Goal: Task Accomplishment & Management: Complete application form

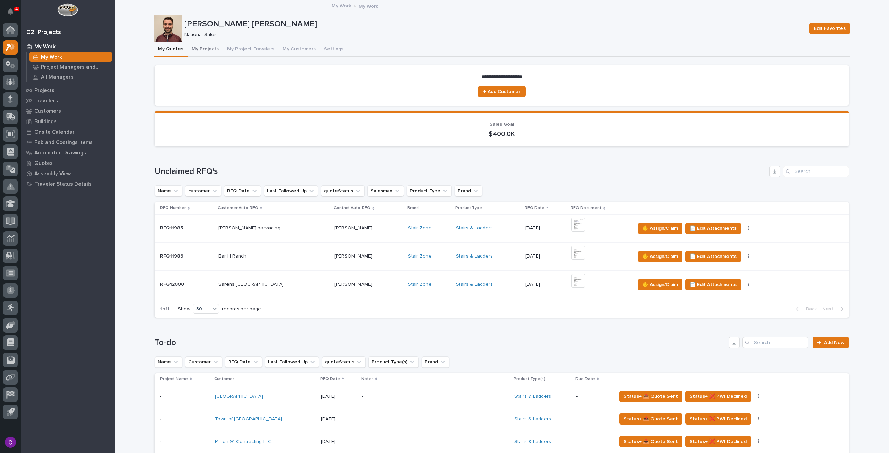
click at [201, 48] on button "My Projects" at bounding box center [205, 49] width 35 height 15
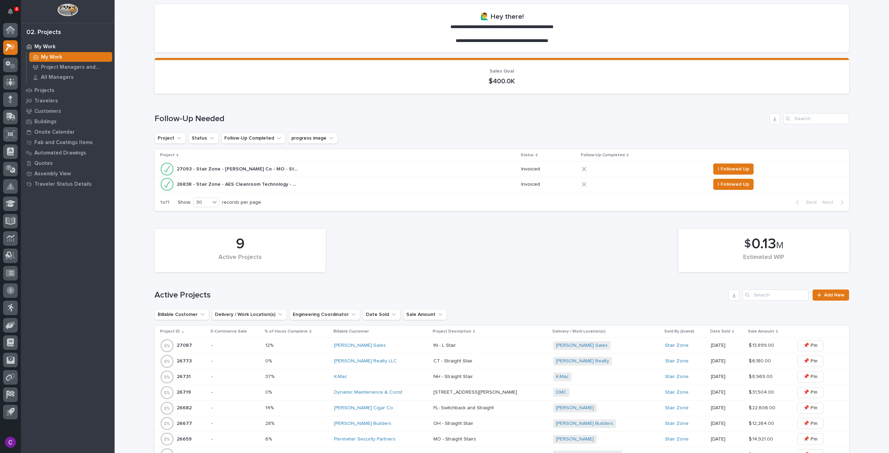
scroll to position [69, 0]
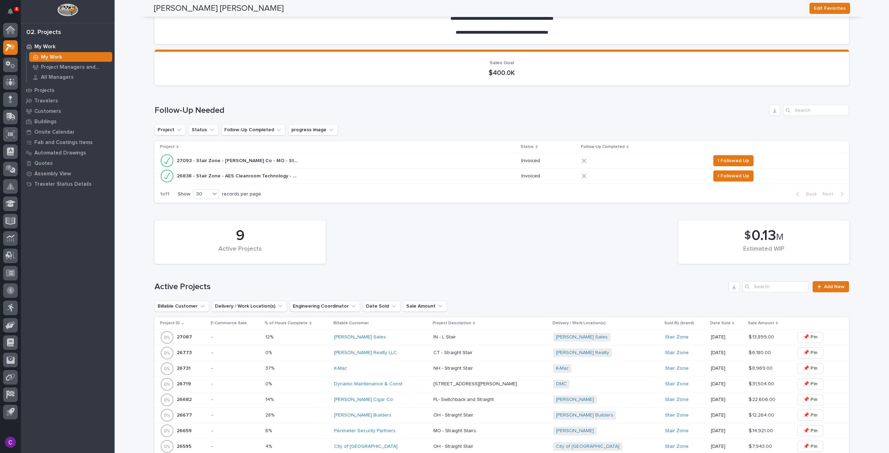
click at [408, 337] on div "[PERSON_NAME] Sales" at bounding box center [381, 337] width 94 height 6
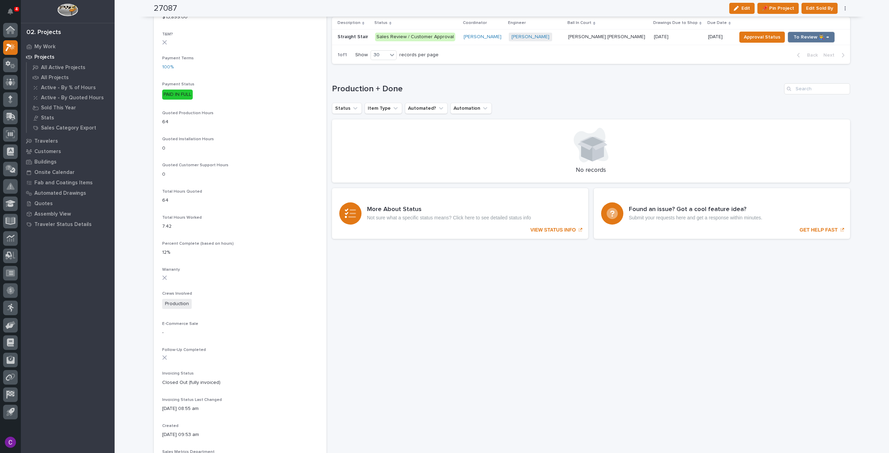
scroll to position [377, 0]
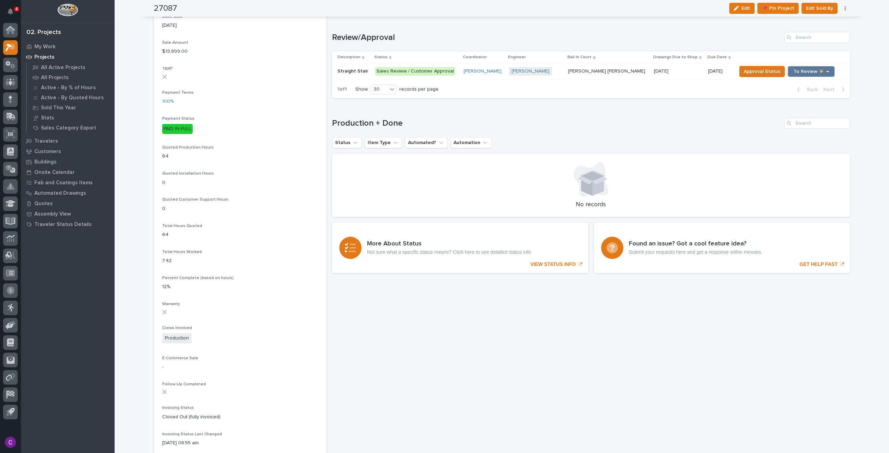
click at [527, 73] on span "[PERSON_NAME]" at bounding box center [530, 71] width 43 height 9
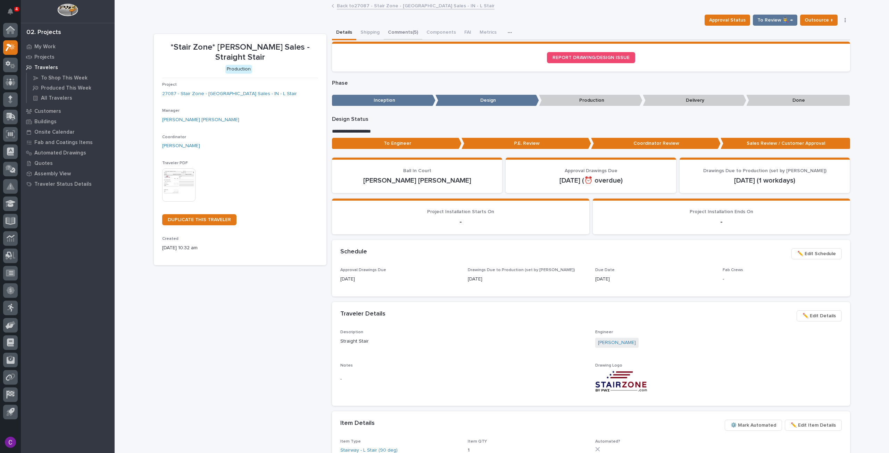
click at [398, 30] on button "Comments (5)" at bounding box center [403, 33] width 39 height 15
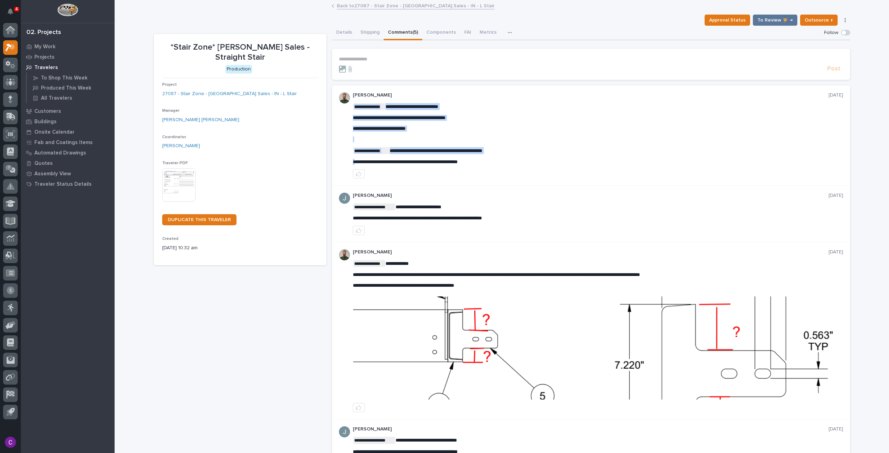
drag, startPoint x: 486, startPoint y: 160, endPoint x: 354, endPoint y: 159, distance: 131.6
click at [355, 161] on span "**********" at bounding box center [405, 161] width 105 height 5
drag, startPoint x: 350, startPoint y: 161, endPoint x: 499, endPoint y: 167, distance: 149.5
click at [499, 167] on div "**********" at bounding box center [591, 135] width 518 height 100
copy div "**********"
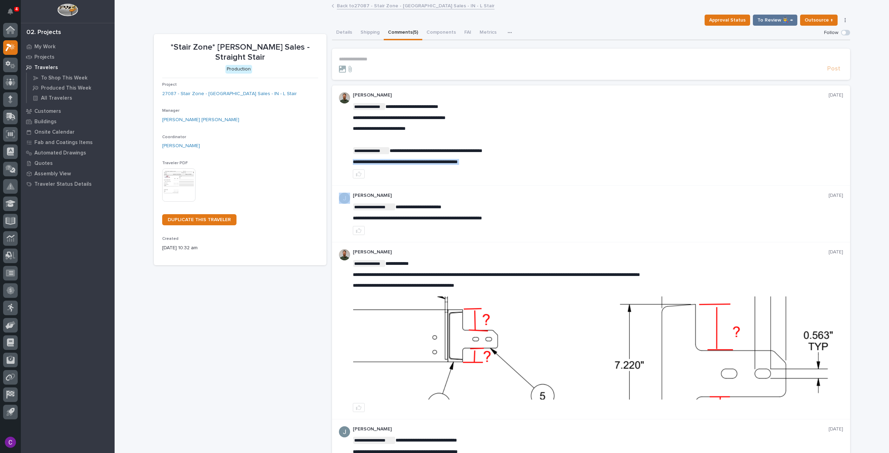
click at [479, 164] on p "**********" at bounding box center [598, 162] width 490 height 6
drag, startPoint x: 483, startPoint y: 161, endPoint x: 344, endPoint y: 159, distance: 138.2
click at [344, 159] on div "**********" at bounding box center [591, 135] width 518 height 100
copy span "**********"
click at [367, 6] on link "Back to 27087 - Stair Zone - [PERSON_NAME] Sales - IN - L Stair" at bounding box center [416, 5] width 158 height 8
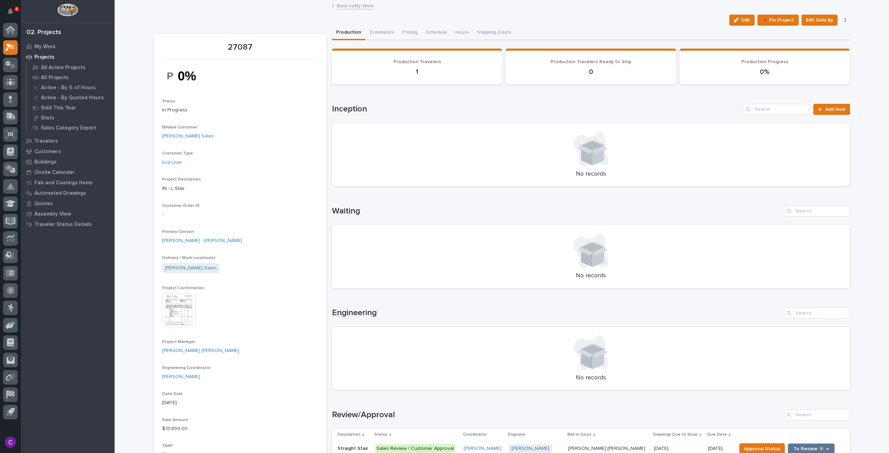
click at [245, 45] on p "27087" at bounding box center [240, 47] width 156 height 10
copy p "27087"
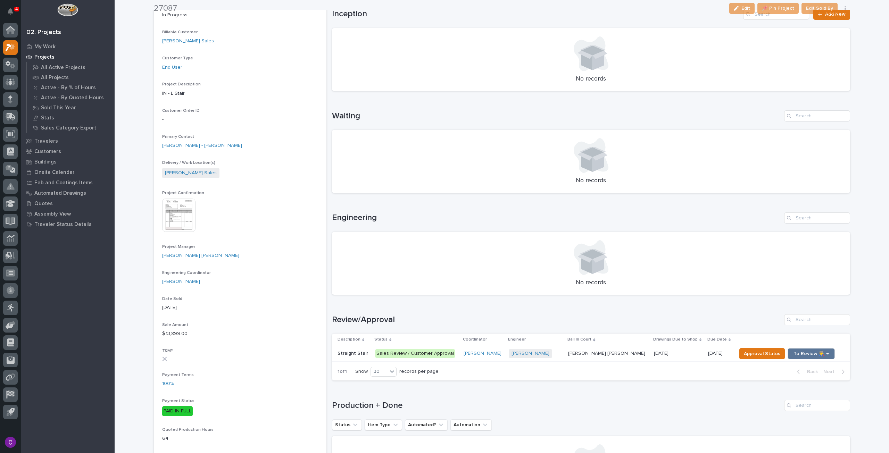
scroll to position [104, 0]
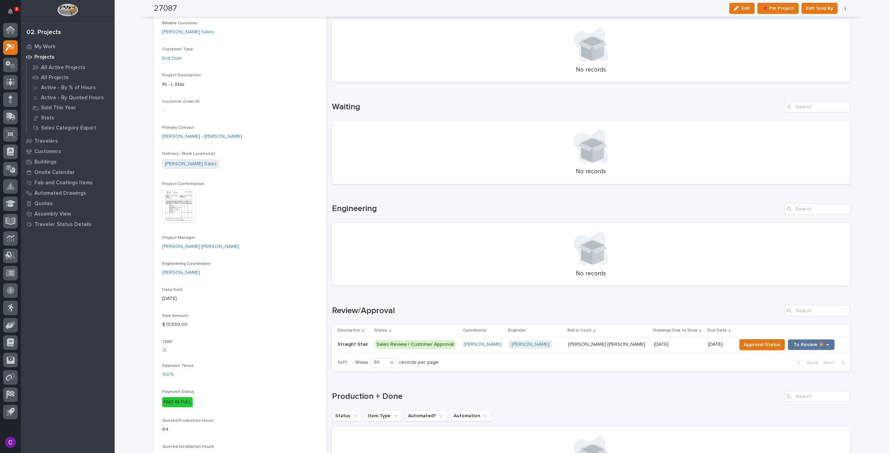
click at [654, 350] on div "[DATE] [DATE]" at bounding box center [678, 344] width 49 height 11
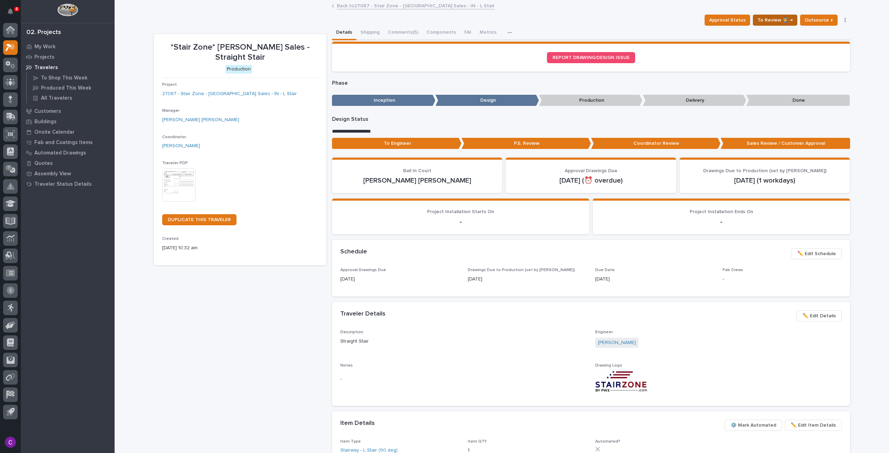
click at [773, 18] on span "To Review 👨‍🏭 →" at bounding box center [774, 20] width 35 height 8
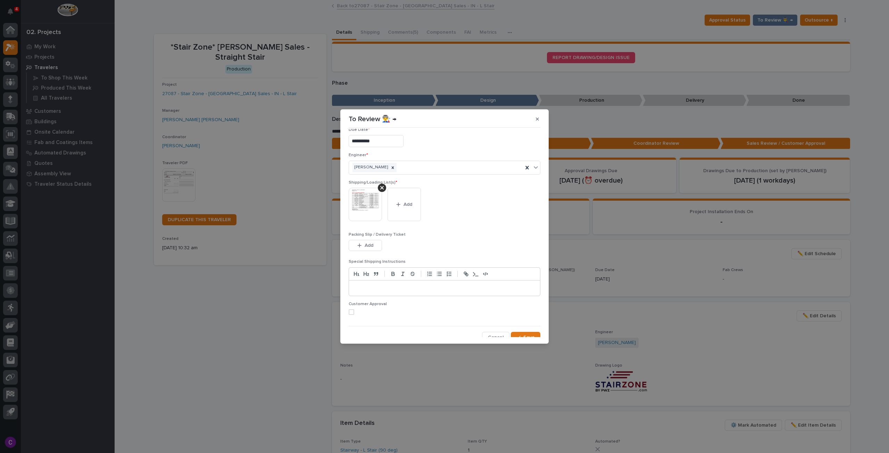
scroll to position [14, 0]
click at [523, 330] on span "Save" at bounding box center [528, 333] width 11 height 6
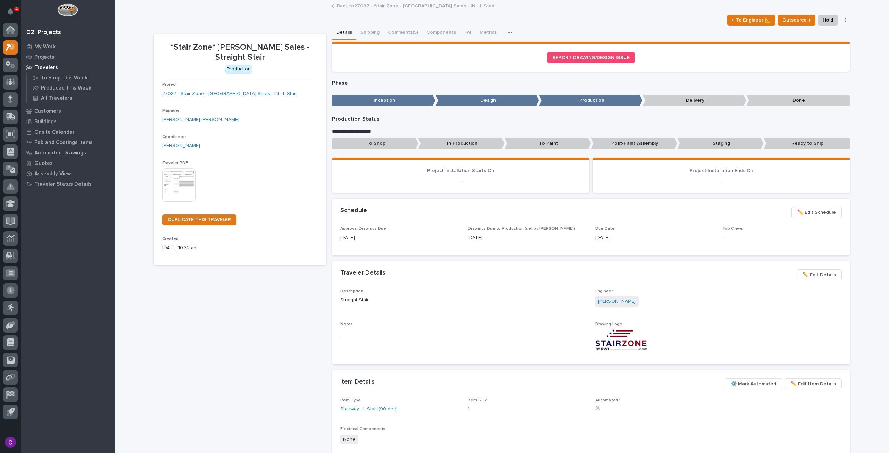
click at [398, 8] on link "Back to 27087 - Stair Zone - [PERSON_NAME] Sales - IN - L Stair" at bounding box center [416, 5] width 158 height 8
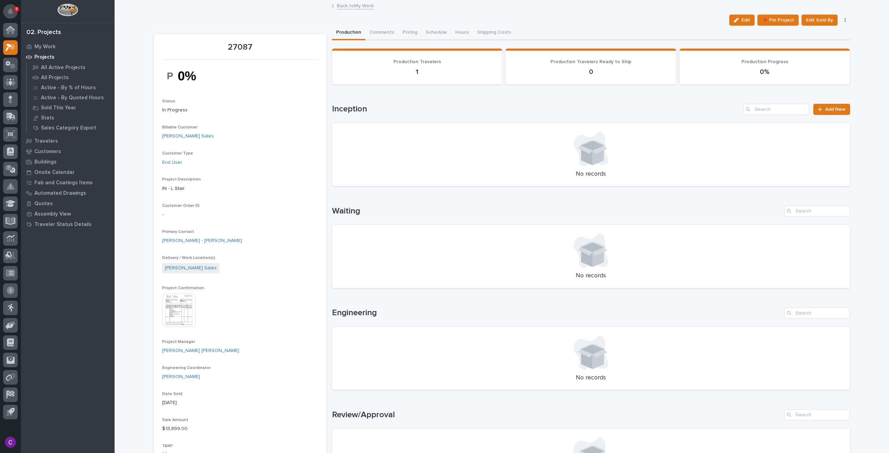
click at [12, 13] on icon "Notifications" at bounding box center [11, 11] width 6 height 6
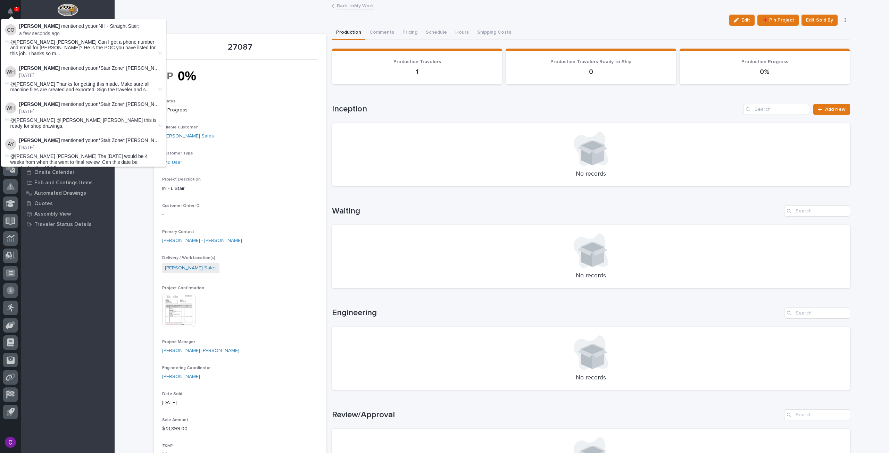
click at [65, 31] on p "a few seconds ago" at bounding box center [90, 34] width 143 height 6
click at [93, 295] on div "My Work Projects All Active Projects All Projects Active - By % of Hours Active…" at bounding box center [68, 247] width 94 height 412
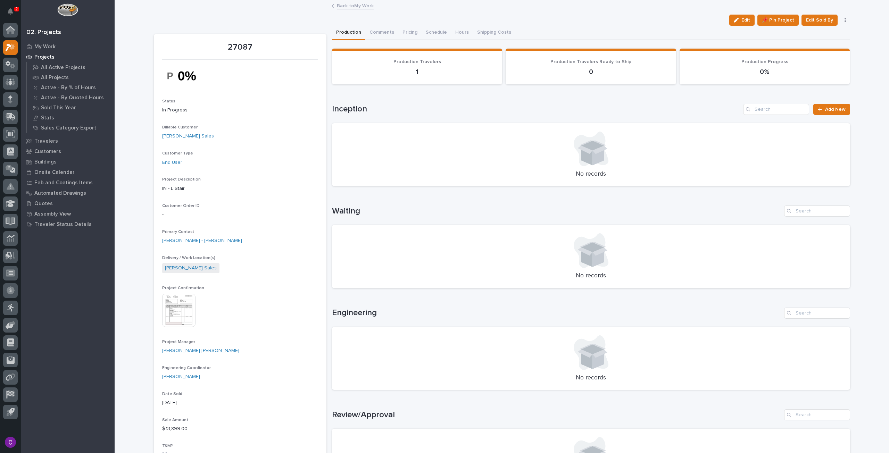
click at [344, 4] on link "Back to My Work" at bounding box center [355, 5] width 37 height 8
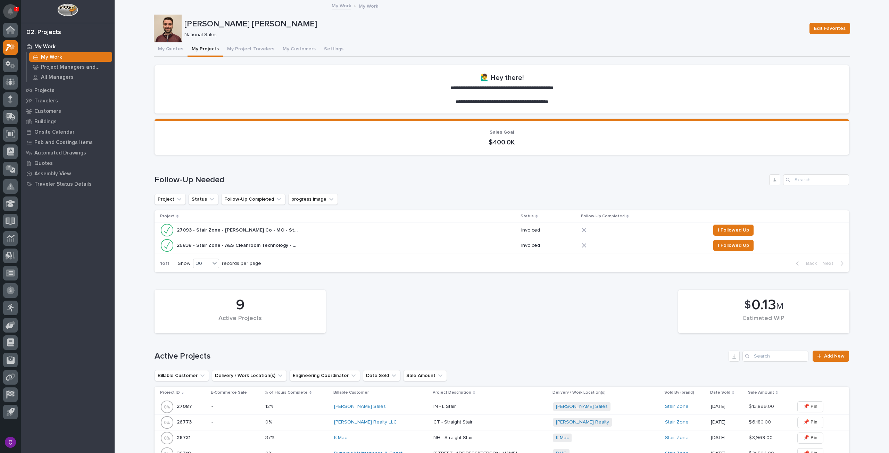
click at [14, 16] on button "Notifications" at bounding box center [10, 11] width 15 height 15
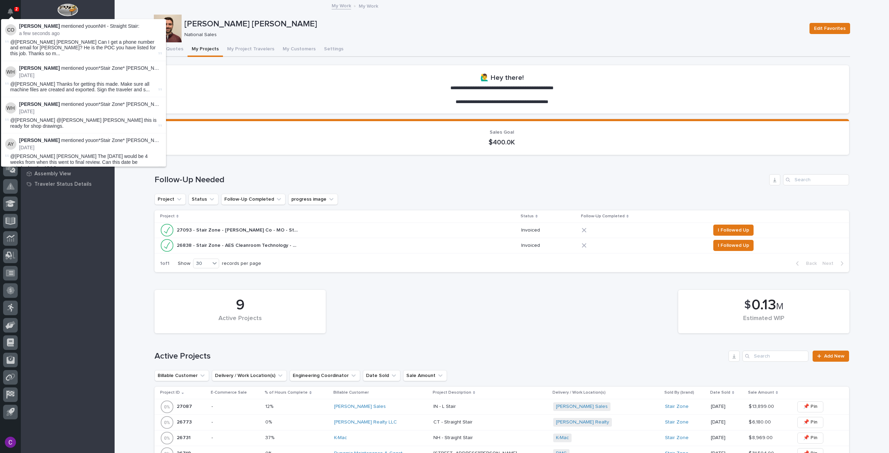
click at [293, 161] on div "Loading... Saving… Follow-Up Needed Project Status Follow-Up Completed progress…" at bounding box center [502, 218] width 695 height 117
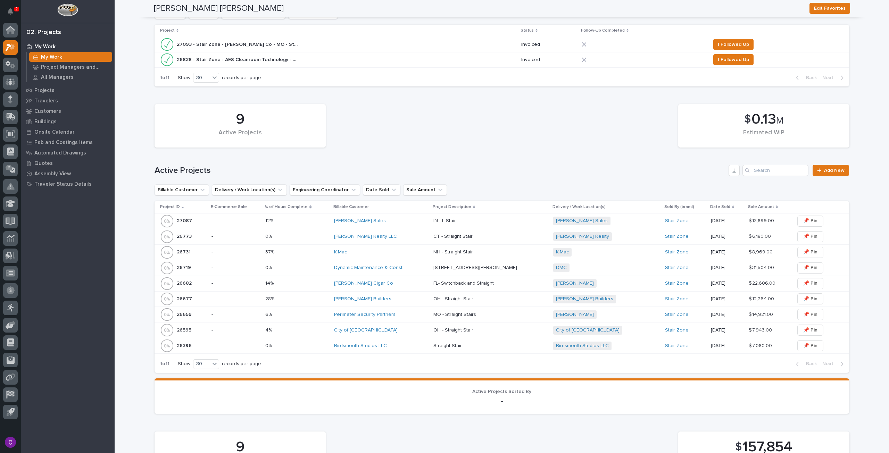
scroll to position [208, 0]
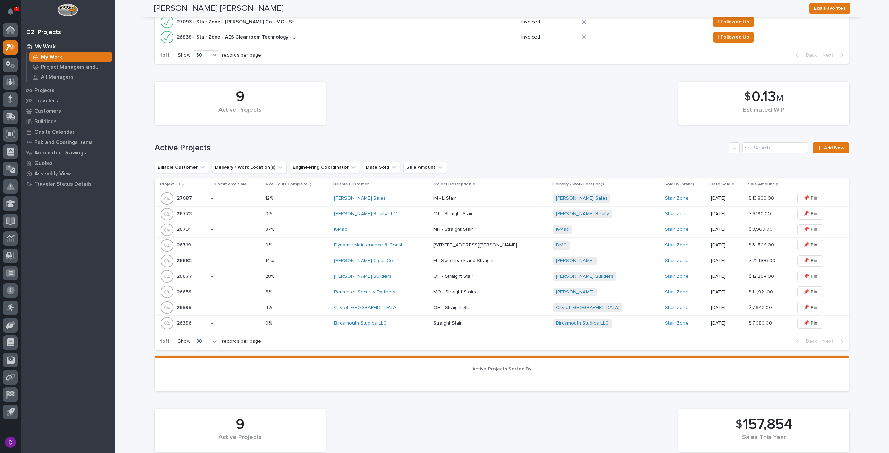
click at [465, 232] on p "NH - Straight Stair" at bounding box center [453, 228] width 41 height 7
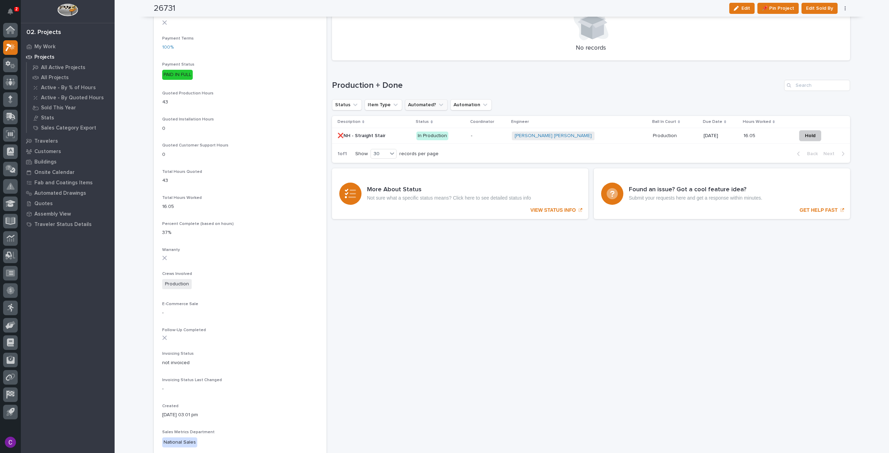
scroll to position [343, 0]
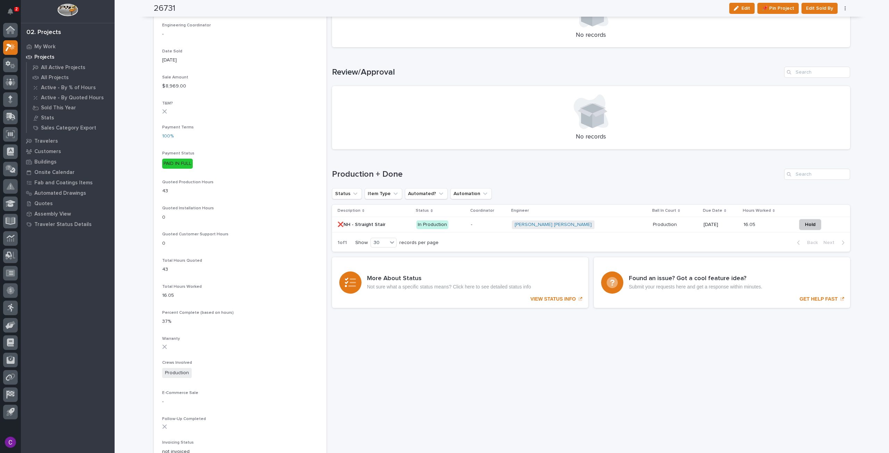
click at [497, 229] on div "-" at bounding box center [488, 224] width 35 height 11
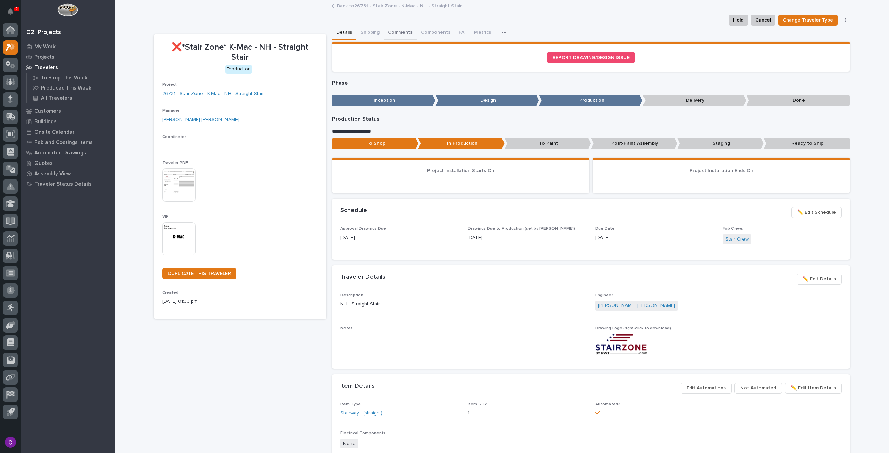
click at [398, 30] on button "Comments" at bounding box center [400, 33] width 33 height 15
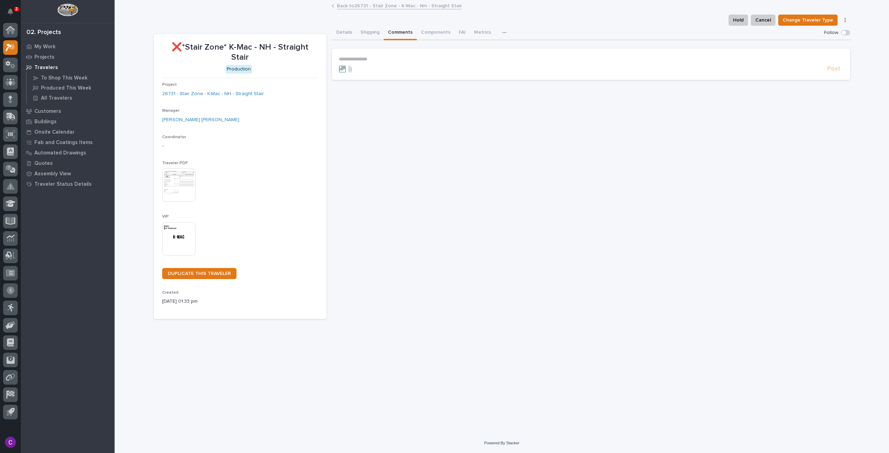
click at [366, 7] on link "Back to 26731 - Stair Zone - K-Mac - NH - Straight Stair" at bounding box center [399, 5] width 125 height 8
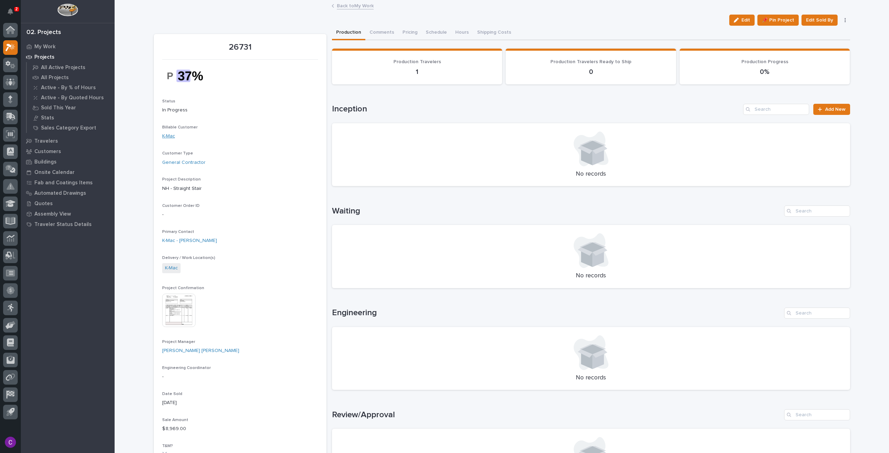
click at [169, 137] on link "K-Mac" at bounding box center [168, 136] width 13 height 7
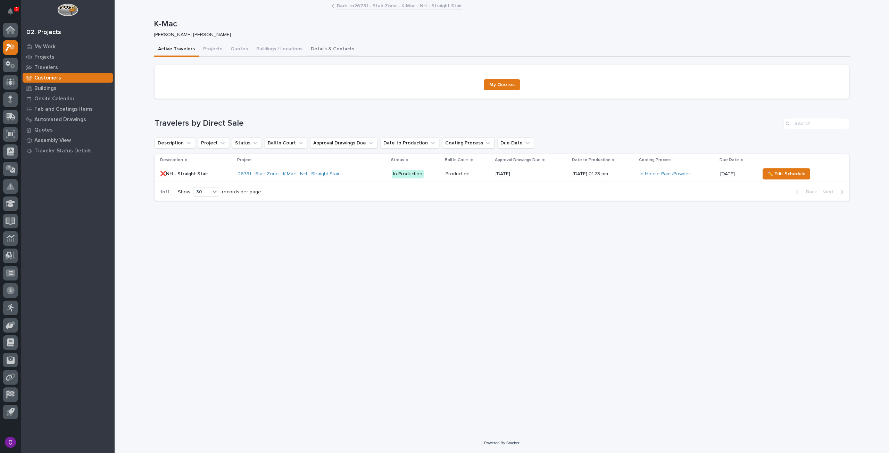
click at [321, 52] on button "Details & Contacts" at bounding box center [333, 49] width 52 height 15
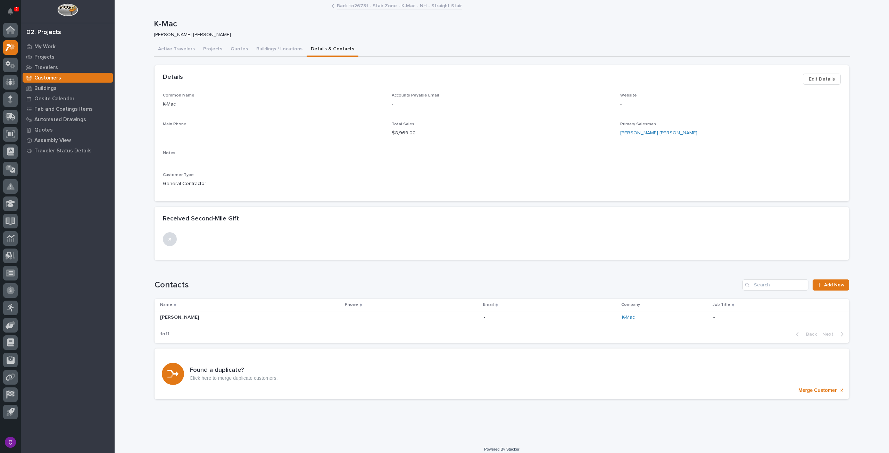
click at [416, 316] on p at bounding box center [407, 318] width 122 height 6
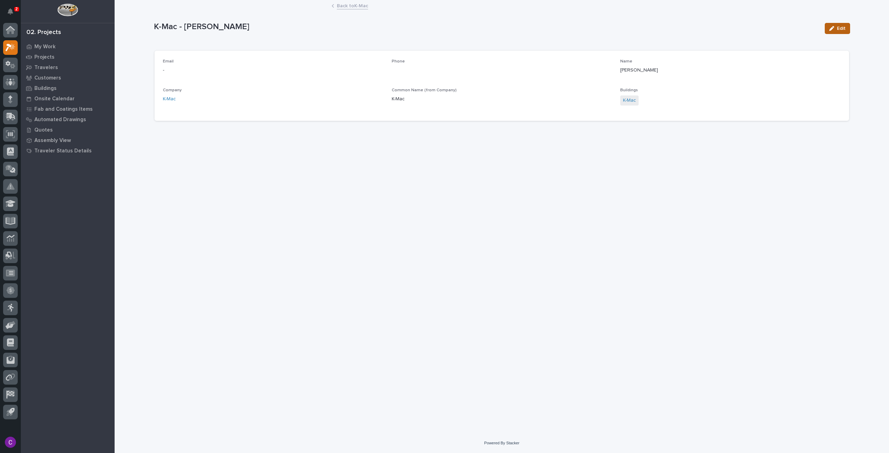
click at [843, 29] on span "Edit" at bounding box center [841, 28] width 9 height 6
click at [404, 66] on div "Phone" at bounding box center [502, 72] width 221 height 27
click at [429, 73] on input at bounding box center [502, 74] width 221 height 14
paste input "6032388136"
type input "6032388136"
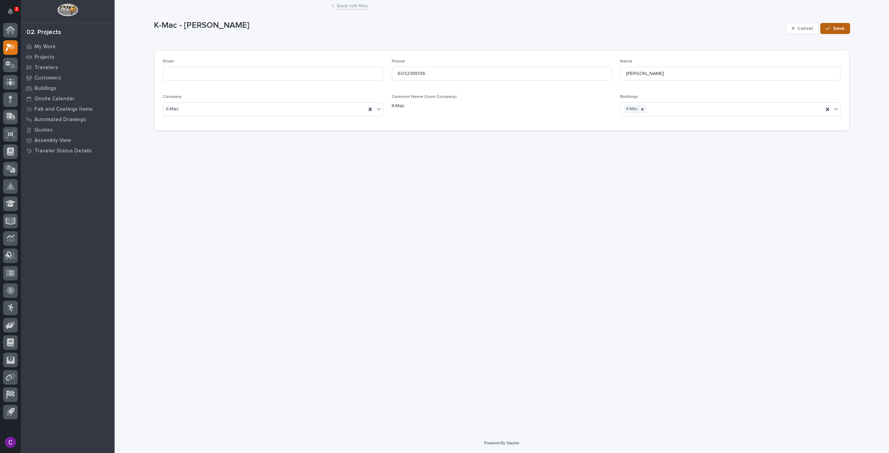
click at [843, 25] on span "Save" at bounding box center [838, 28] width 11 height 6
click at [355, 7] on link "Back to K-Mac" at bounding box center [352, 5] width 31 height 8
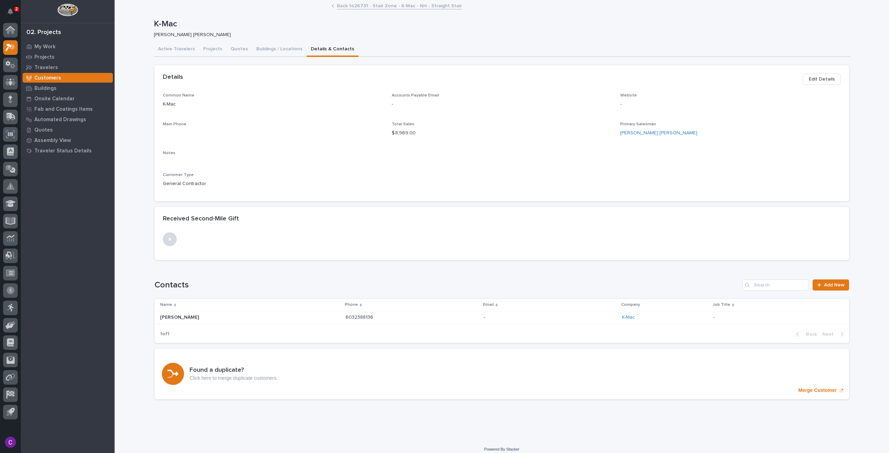
click at [355, 7] on link "Back to 26731 - Stair Zone - K-Mac - NH - Straight Stair" at bounding box center [399, 5] width 125 height 8
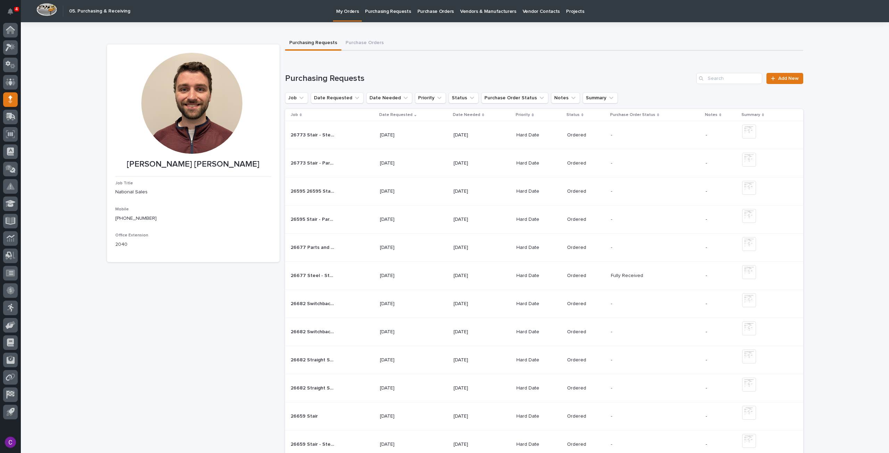
click at [792, 71] on div "Loading... Saving… Purchasing Requests Add New Job Date Requested Date Needed P…" at bounding box center [544, 369] width 518 height 621
click at [792, 72] on div "Loading... Saving… Purchasing Requests Add New Job Date Requested Date Needed P…" at bounding box center [544, 369] width 518 height 621
click at [792, 74] on link "Add New" at bounding box center [784, 78] width 36 height 11
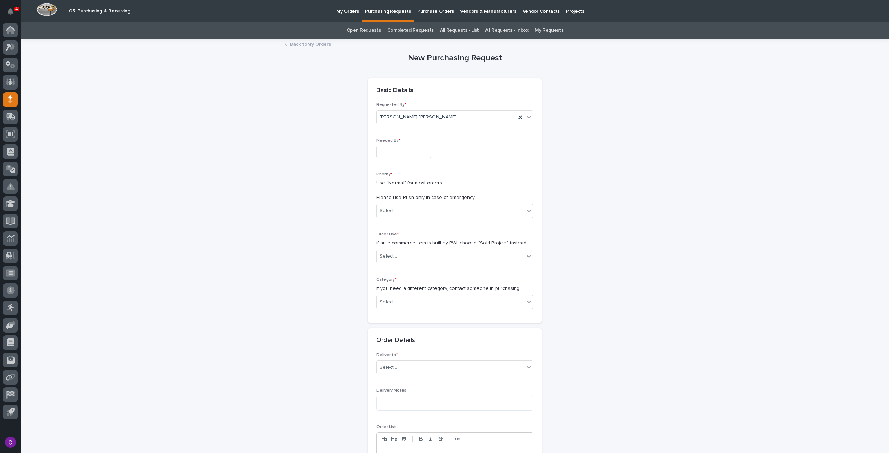
click at [424, 153] on input "text" at bounding box center [403, 152] width 55 height 12
click at [695, 110] on div "New Purchasing Request Loading... Saving… Loading... Saving… Loading... Saving……" at bounding box center [455, 393] width 696 height 708
click at [418, 151] on input "text" at bounding box center [403, 152] width 55 height 12
click at [386, 82] on div "9" at bounding box center [387, 83] width 9 height 9
type input "**********"
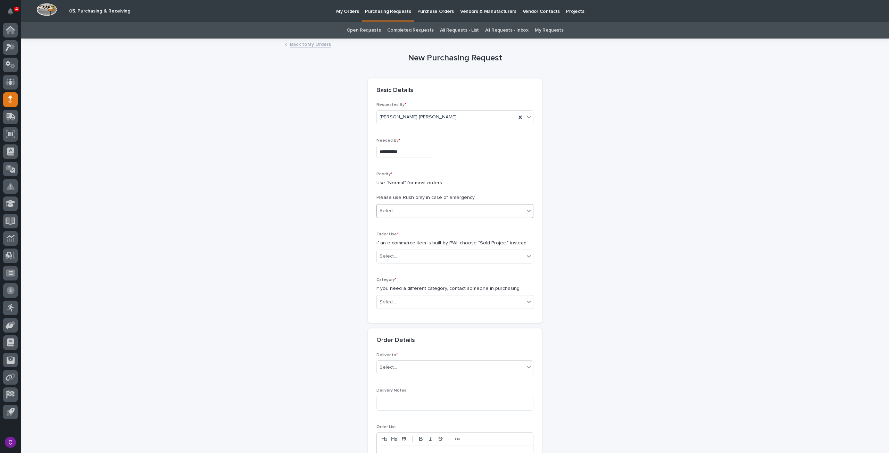
click at [439, 210] on div "Select..." at bounding box center [451, 210] width 148 height 11
click at [423, 234] on div "Hard Date" at bounding box center [452, 236] width 156 height 12
click at [437, 254] on div "Select..." at bounding box center [451, 256] width 148 height 11
drag, startPoint x: 445, startPoint y: 275, endPoint x: 440, endPoint y: 269, distance: 8.6
click at [440, 269] on div "Sold Project" at bounding box center [452, 269] width 156 height 12
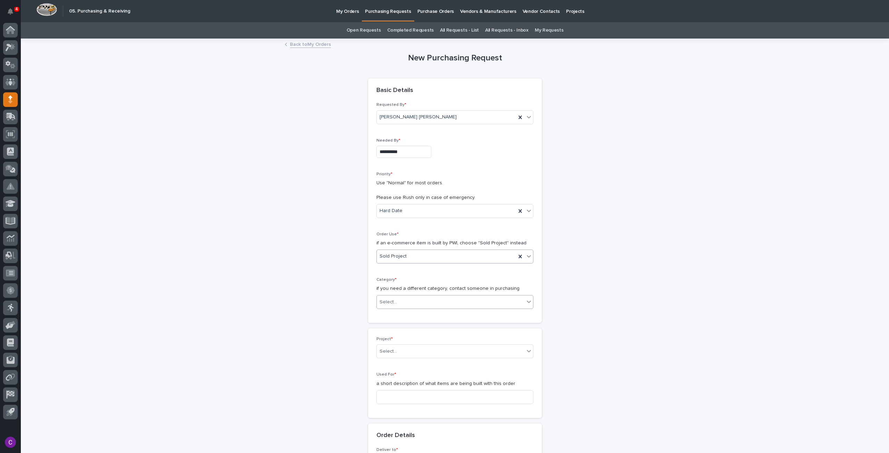
click at [456, 297] on div "Select..." at bounding box center [451, 302] width 148 height 11
click at [449, 391] on div "Steel" at bounding box center [452, 394] width 156 height 12
click at [446, 350] on div "Select..." at bounding box center [451, 351] width 148 height 11
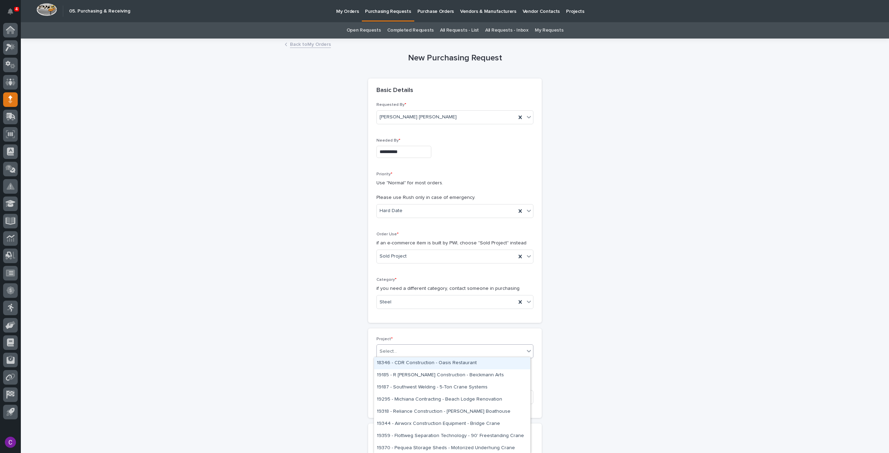
paste input "*****"
type input "*****"
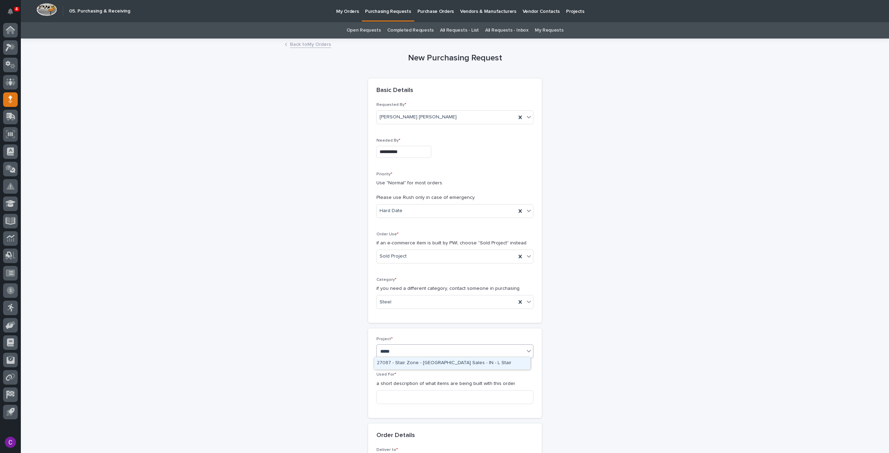
click at [443, 365] on div "27087 - Stair Zone - [GEOGRAPHIC_DATA] Sales - IN - L Stair" at bounding box center [452, 363] width 156 height 12
click at [466, 398] on input at bounding box center [454, 397] width 157 height 14
click at [446, 397] on input "Stair" at bounding box center [454, 397] width 157 height 14
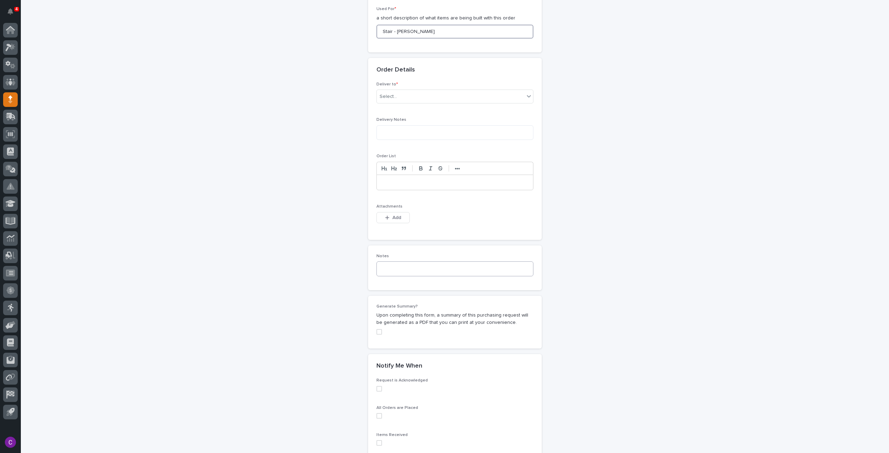
scroll to position [337, 0]
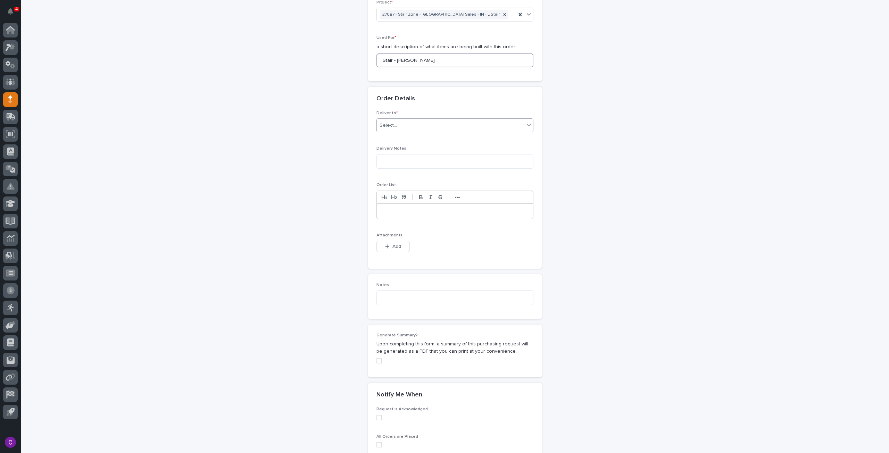
type input "Stair - Steve"
click at [451, 128] on div "Select..." at bounding box center [451, 125] width 148 height 11
click at [414, 134] on div "PWI" at bounding box center [452, 137] width 156 height 12
click at [386, 244] on icon "button" at bounding box center [387, 246] width 4 height 4
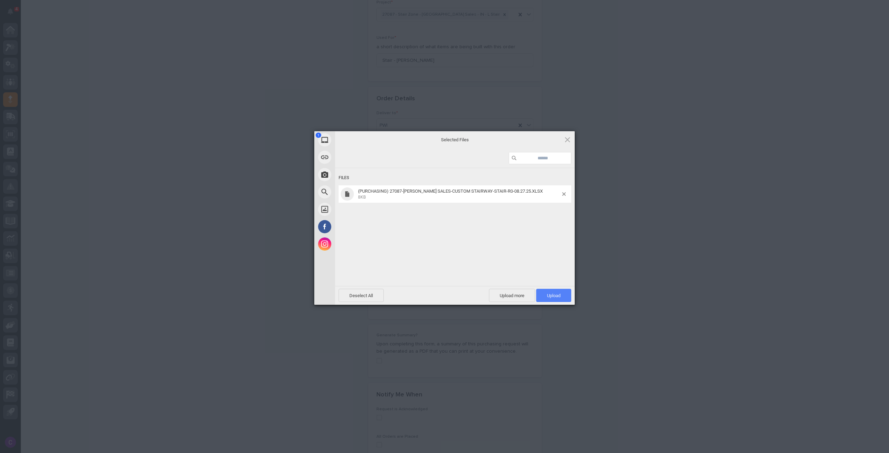
click at [541, 290] on span "Upload 1" at bounding box center [553, 295] width 35 height 13
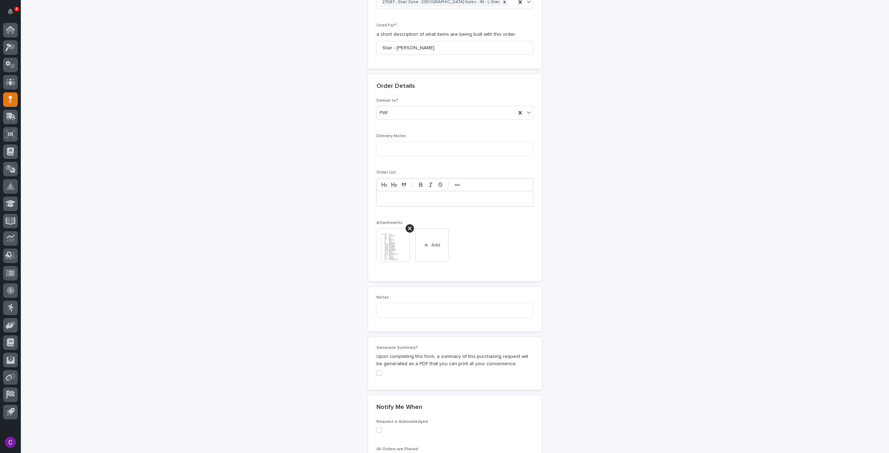
scroll to position [466, 0]
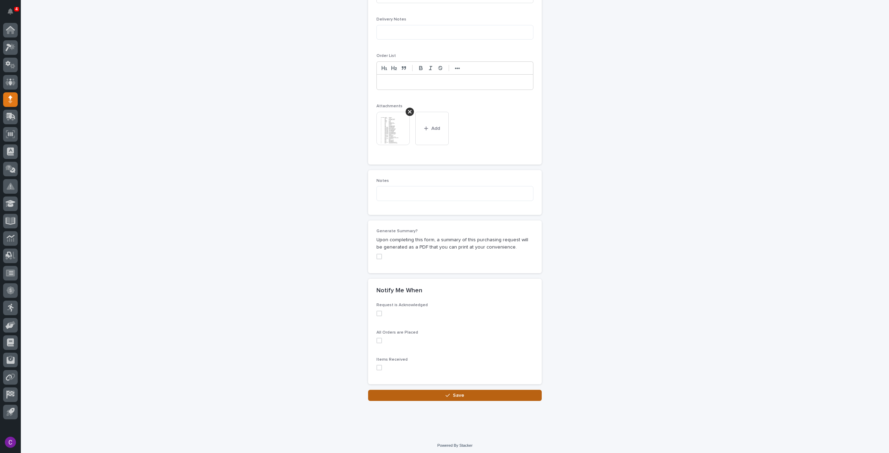
click at [481, 398] on button "Save" at bounding box center [455, 395] width 174 height 11
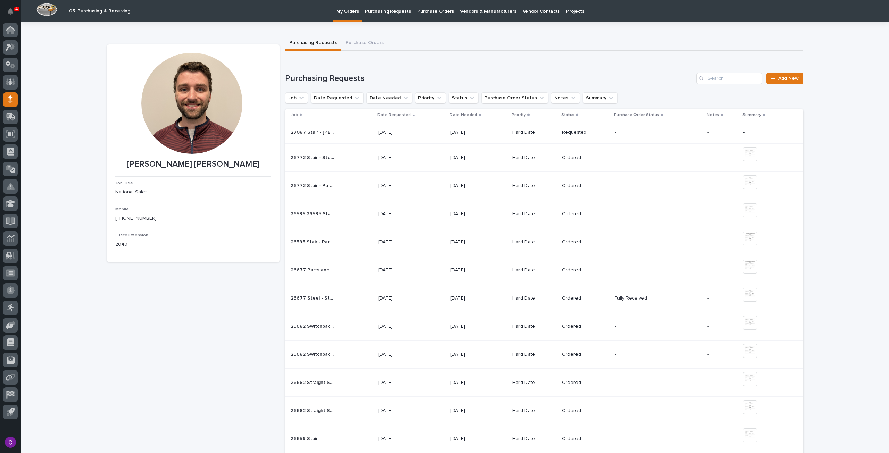
click at [375, 131] on td "27087 Stair - Steve 27087 Stair - Steve" at bounding box center [330, 132] width 90 height 23
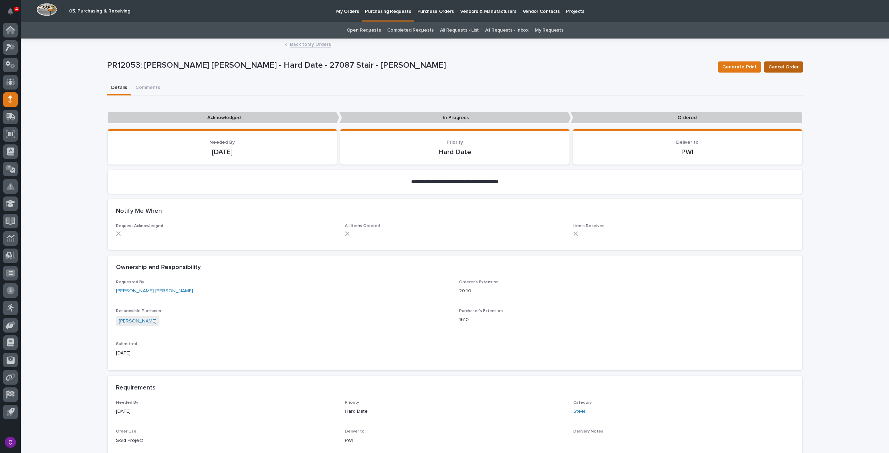
click at [769, 63] on span "Cancel Order" at bounding box center [784, 67] width 30 height 8
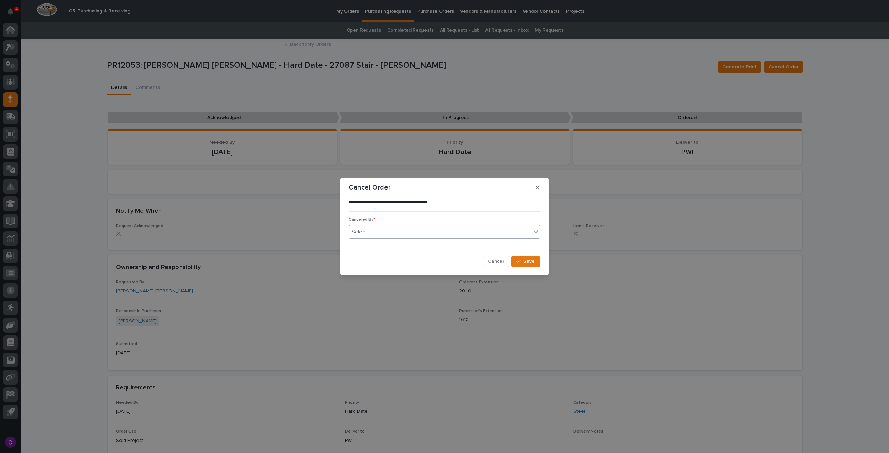
click at [521, 234] on div "Select..." at bounding box center [440, 231] width 182 height 11
type input "******"
click at [498, 246] on div "[PERSON_NAME] [PERSON_NAME]" at bounding box center [444, 245] width 191 height 12
click at [536, 266] on button "Save" at bounding box center [526, 261] width 30 height 11
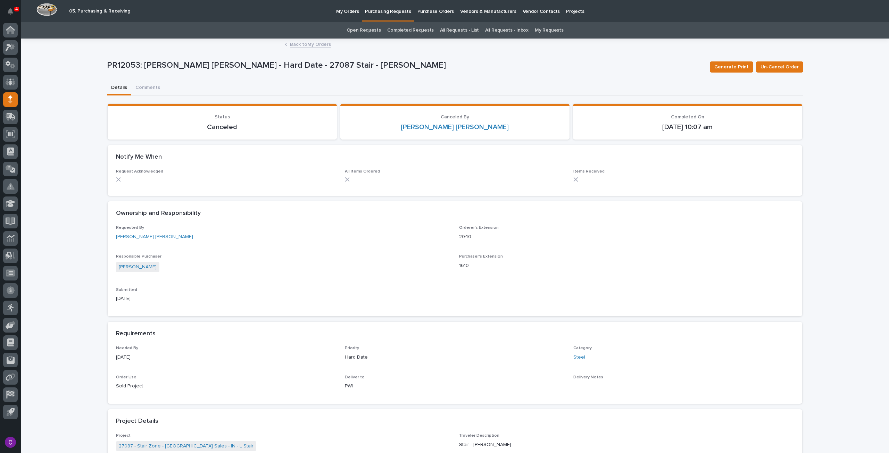
click at [321, 46] on link "Back to My Orders" at bounding box center [310, 44] width 41 height 8
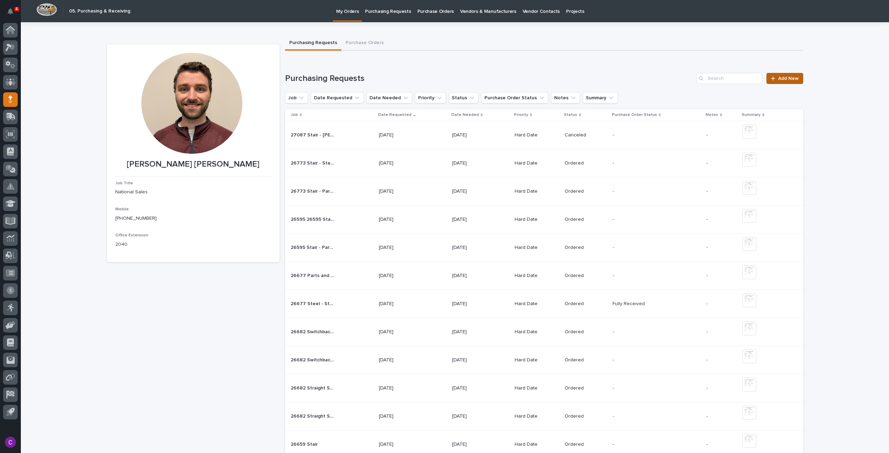
click at [790, 75] on link "Add New" at bounding box center [784, 78] width 36 height 11
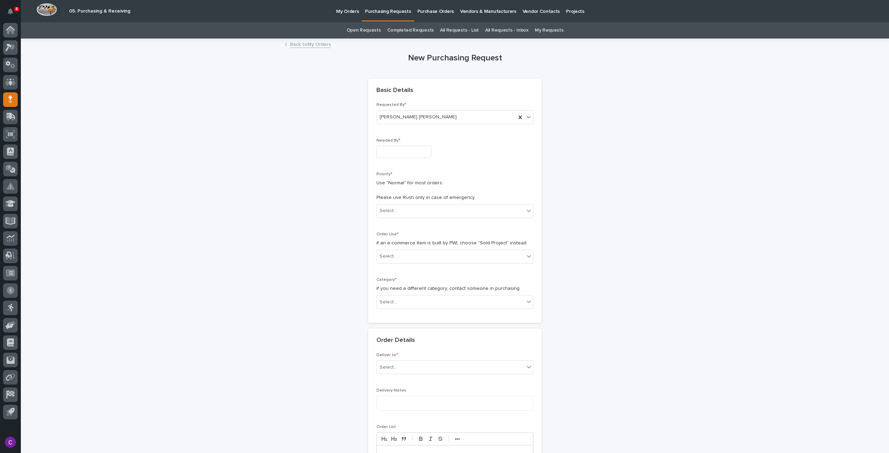
click at [404, 150] on input "text" at bounding box center [403, 152] width 55 height 12
click at [388, 82] on div "9" at bounding box center [387, 83] width 9 height 9
type input "**********"
click at [443, 212] on div "Select..." at bounding box center [451, 210] width 148 height 11
click at [421, 233] on div "Hard Date" at bounding box center [452, 236] width 156 height 12
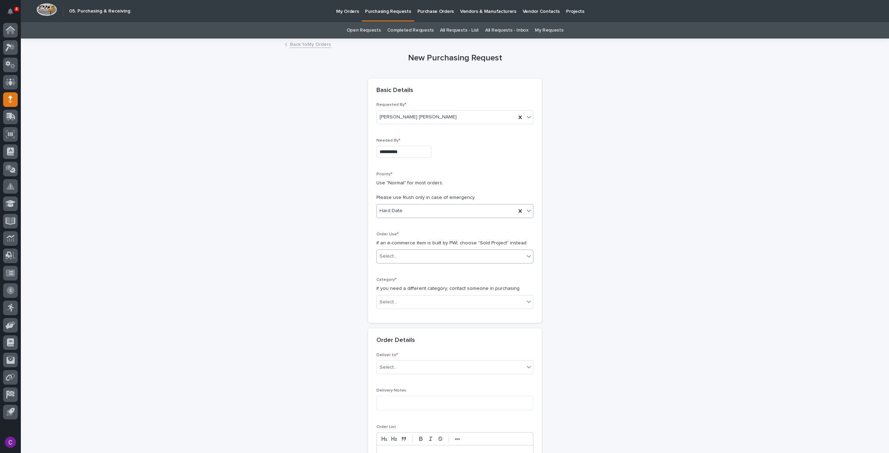
click at [422, 255] on div "Select..." at bounding box center [451, 256] width 148 height 11
click at [421, 272] on div "Sold Project" at bounding box center [452, 269] width 156 height 12
click at [425, 297] on div "Select..." at bounding box center [451, 302] width 148 height 11
click at [447, 398] on div "Steel" at bounding box center [452, 399] width 156 height 12
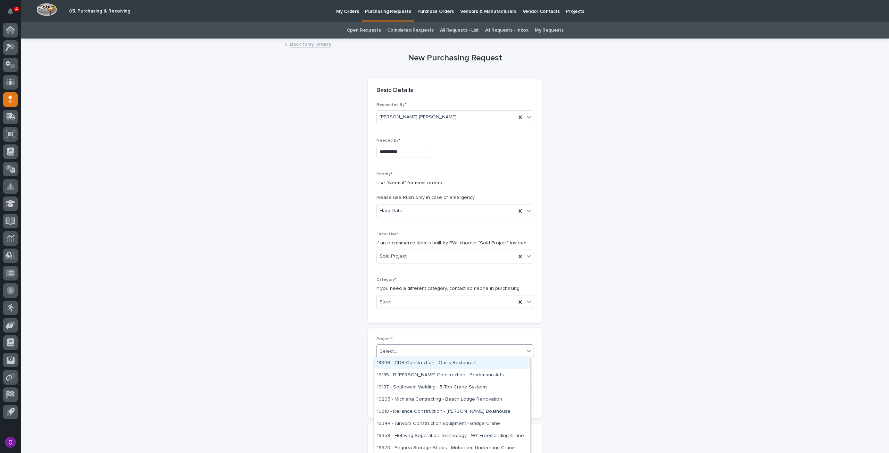
click at [416, 346] on div "Select..." at bounding box center [451, 351] width 148 height 11
paste input "*****"
type input "*****"
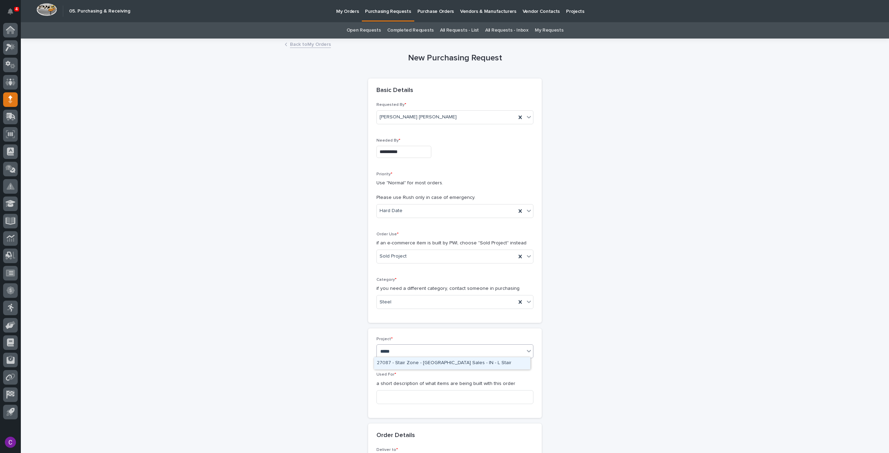
click at [420, 362] on div "27087 - Stair Zone - [GEOGRAPHIC_DATA] Sales - IN - L Stair" at bounding box center [452, 363] width 156 height 12
click at [397, 394] on input at bounding box center [454, 397] width 157 height 14
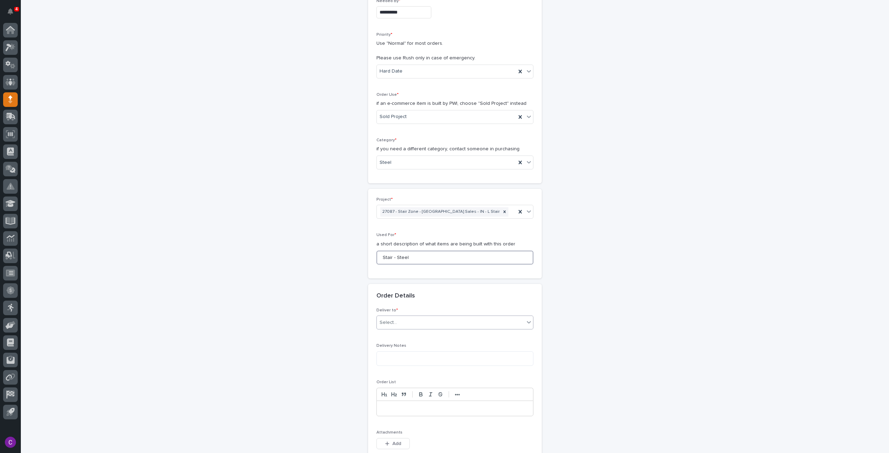
scroll to position [208, 0]
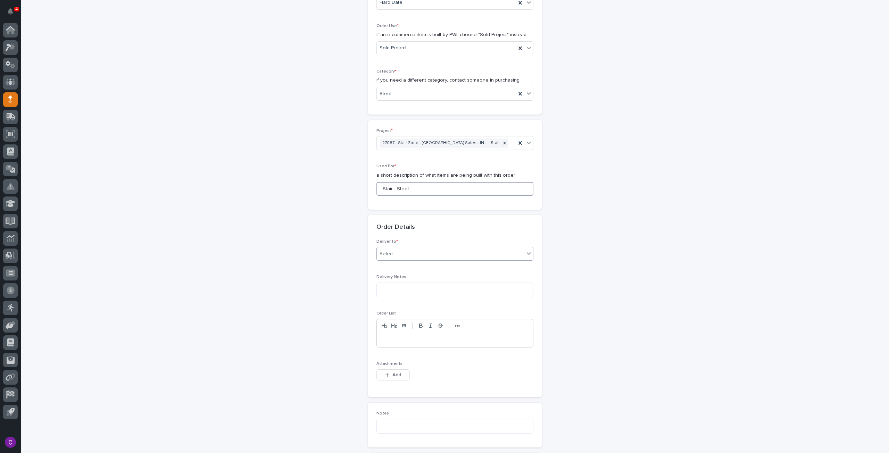
type input "Stair - Steel"
click at [407, 248] on div "Select..." at bounding box center [451, 253] width 148 height 11
click at [408, 266] on div "PWI" at bounding box center [452, 266] width 156 height 12
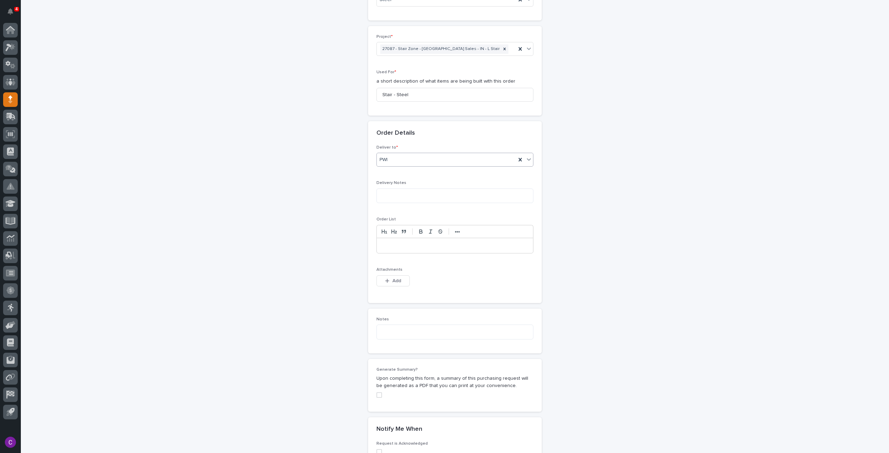
scroll to position [313, 0]
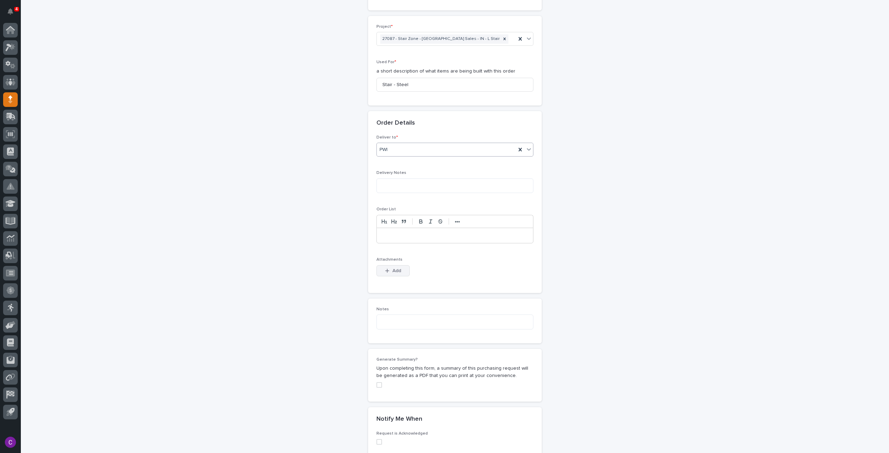
click at [397, 272] on button "Add" at bounding box center [392, 270] width 33 height 11
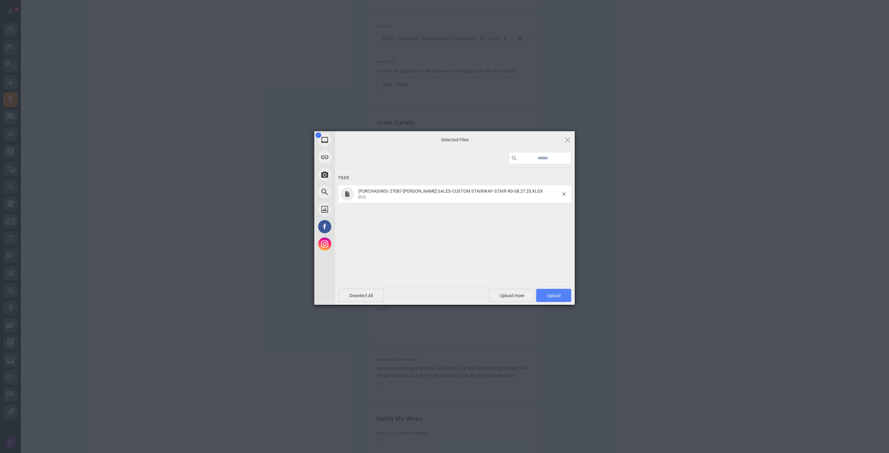
click at [565, 292] on span "Upload 1" at bounding box center [553, 295] width 35 height 13
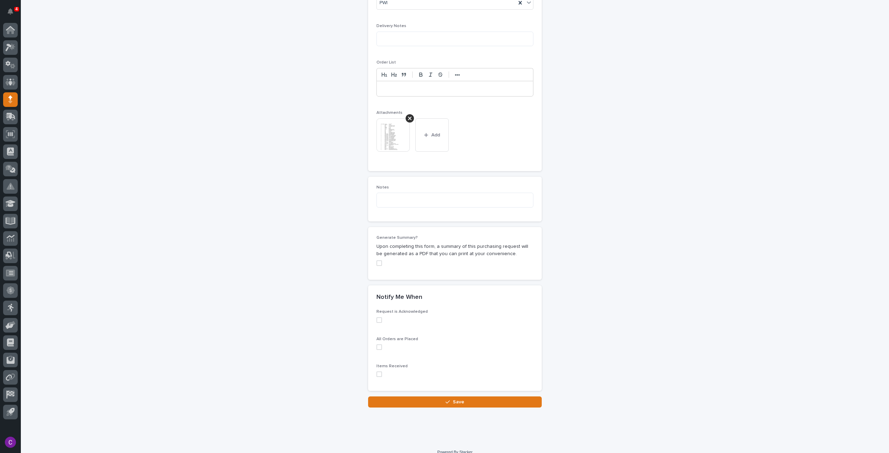
scroll to position [466, 0]
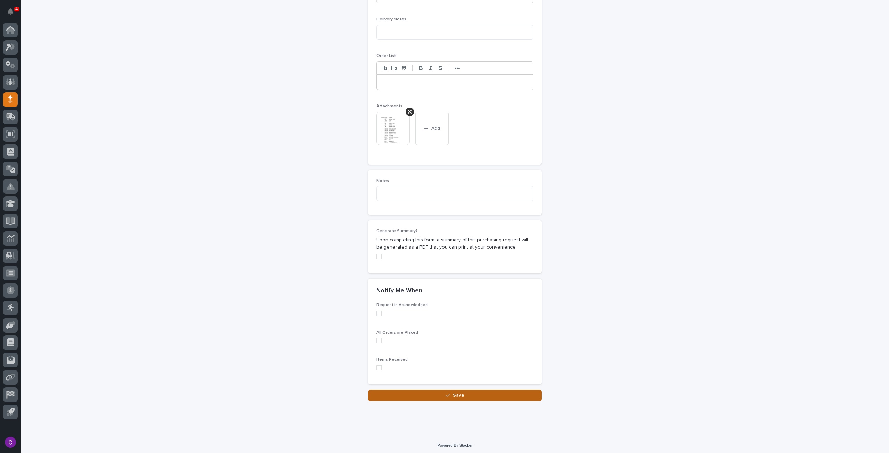
click at [518, 390] on button "Save" at bounding box center [455, 395] width 174 height 11
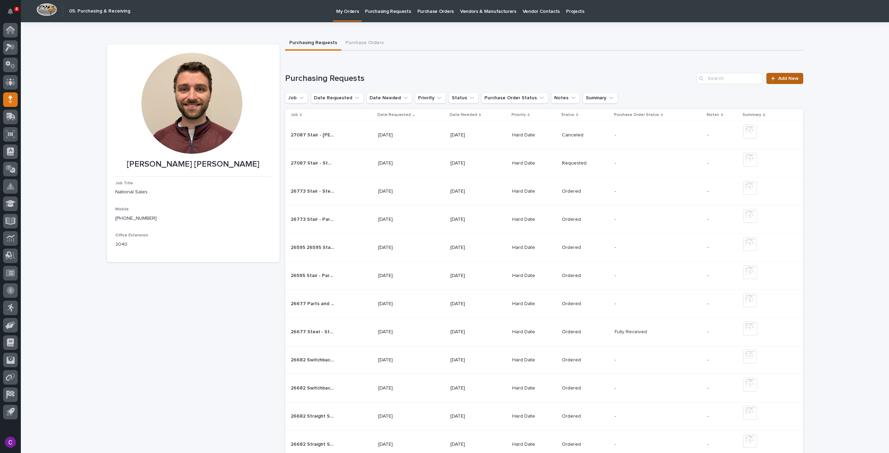
click at [778, 79] on span "Add New" at bounding box center [788, 78] width 20 height 5
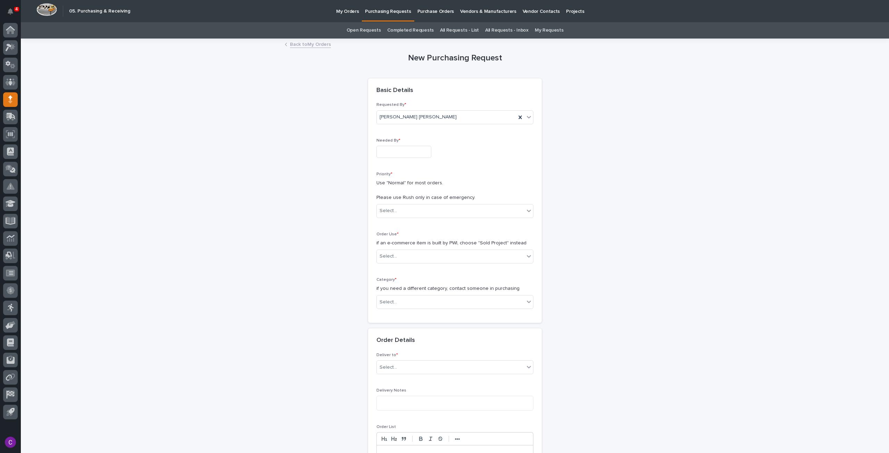
click at [388, 148] on input "text" at bounding box center [403, 152] width 55 height 12
click at [387, 84] on div "9" at bounding box center [387, 83] width 9 height 9
type input "**********"
click at [408, 210] on div "Select..." at bounding box center [451, 210] width 148 height 11
click at [406, 235] on div "Hard Date" at bounding box center [452, 236] width 156 height 12
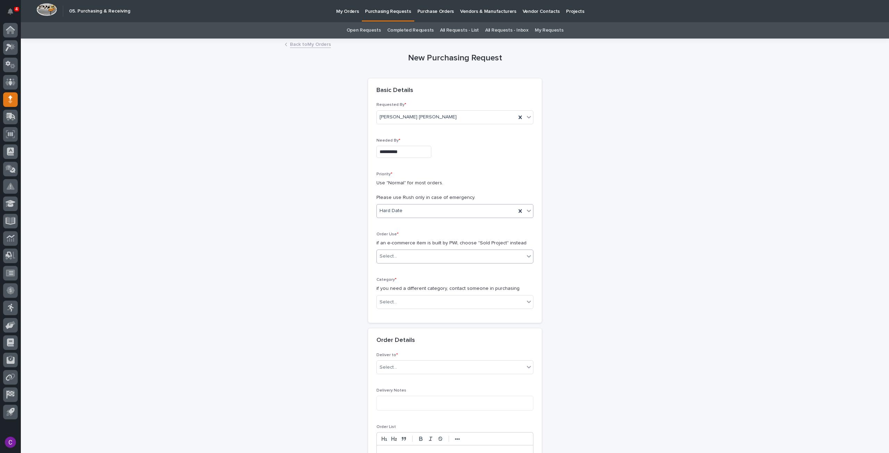
click at [415, 256] on div "Select..." at bounding box center [451, 256] width 148 height 11
click at [413, 272] on div "Sold Project" at bounding box center [452, 269] width 156 height 12
click at [396, 297] on div "Select..." at bounding box center [451, 302] width 148 height 11
click at [405, 375] on div "Parts & Hardware" at bounding box center [452, 375] width 156 height 12
click at [418, 353] on div "Select..." at bounding box center [451, 351] width 148 height 11
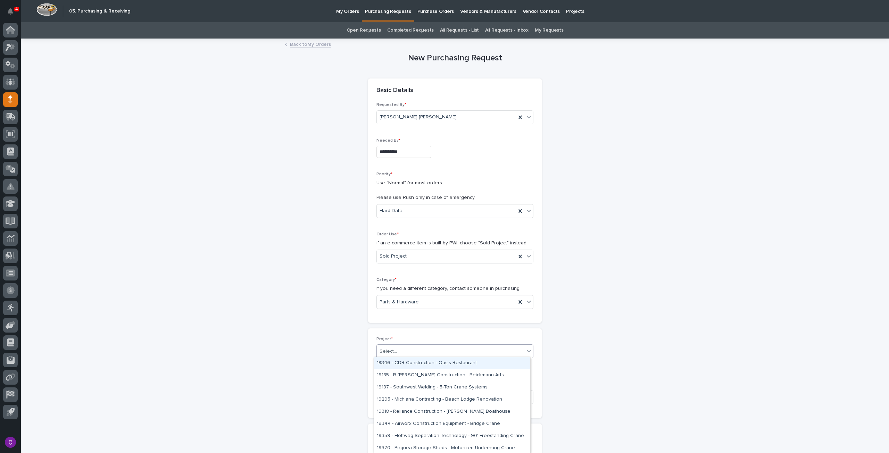
paste input "*****"
type input "*****"
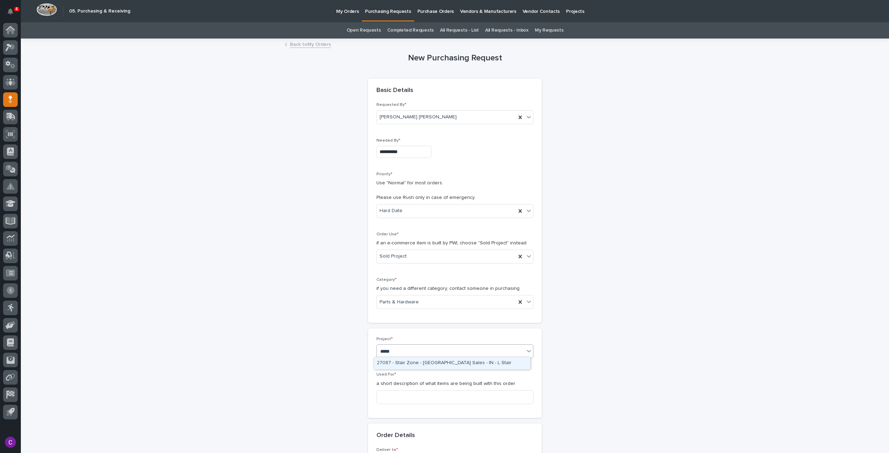
click at [413, 361] on div "27087 - Stair Zone - [GEOGRAPHIC_DATA] Sales - IN - L Stair" at bounding box center [452, 363] width 156 height 12
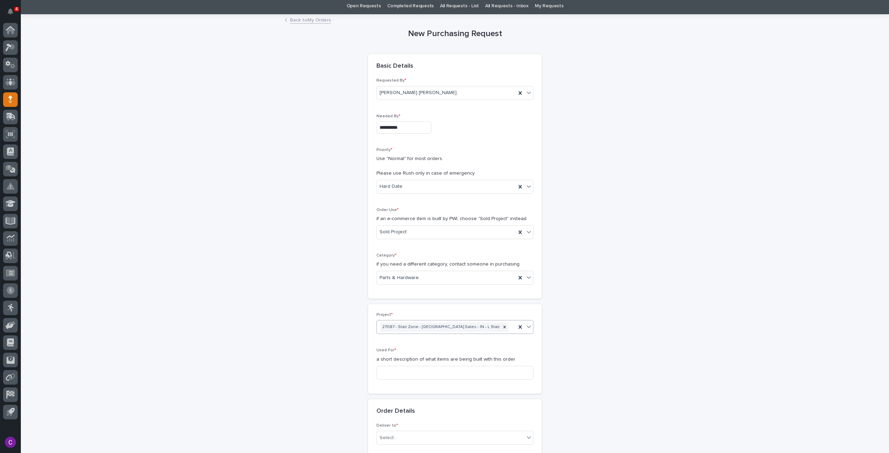
scroll to position [69, 0]
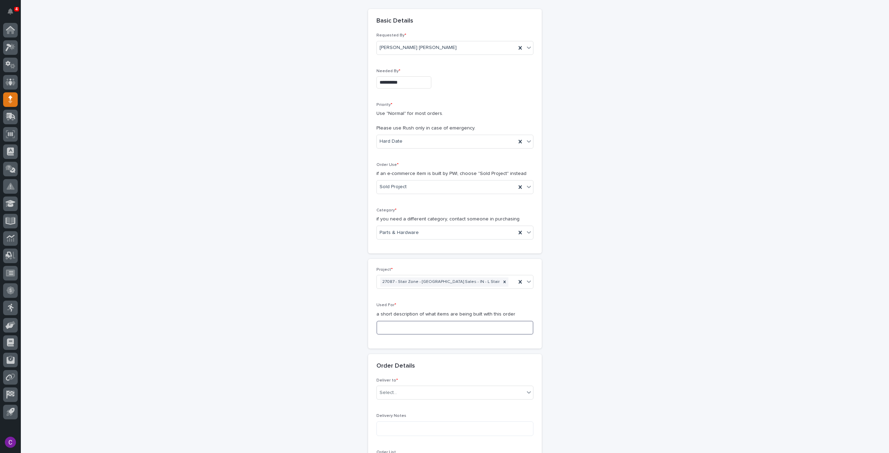
click at [404, 331] on input at bounding box center [454, 328] width 157 height 14
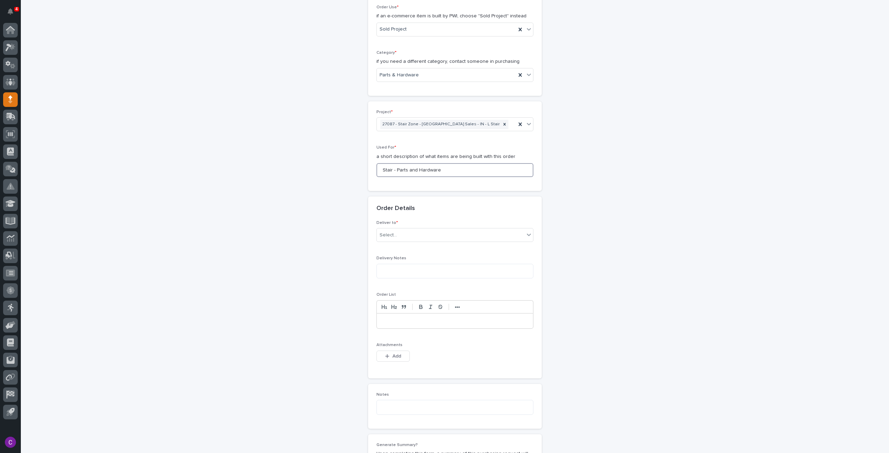
scroll to position [243, 0]
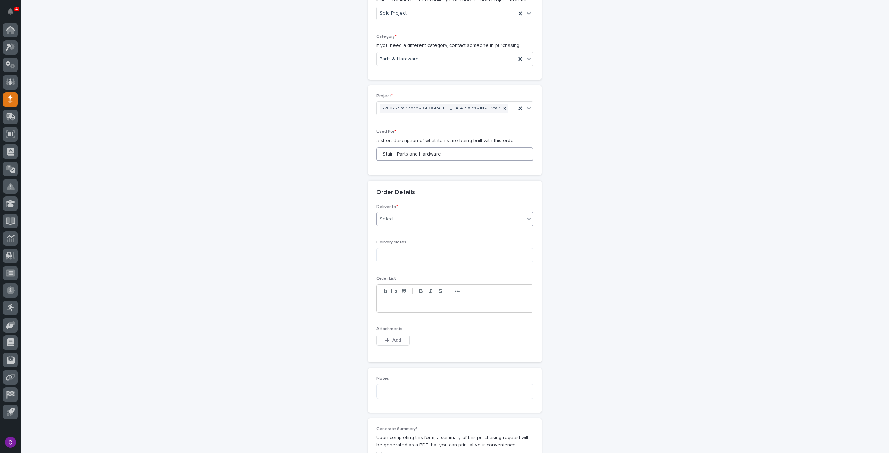
type input "Stair - Parts and Hardware"
click at [411, 217] on div "Select..." at bounding box center [451, 219] width 148 height 11
click at [406, 231] on div "PWI" at bounding box center [452, 231] width 156 height 12
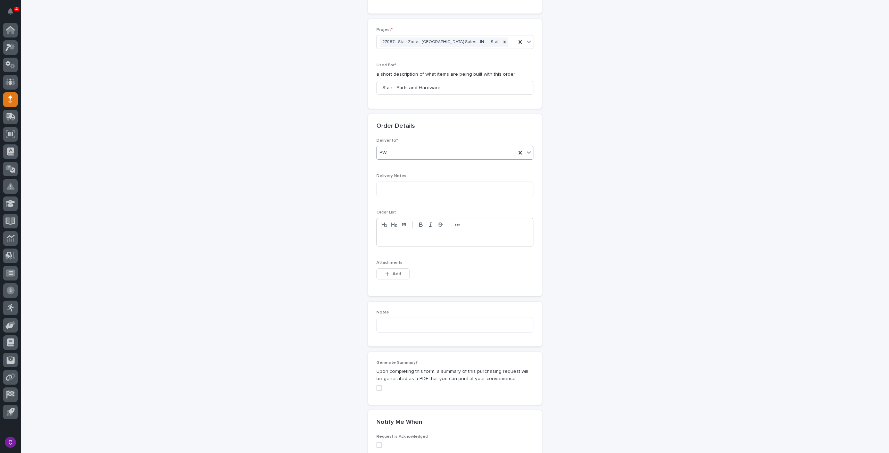
scroll to position [347, 0]
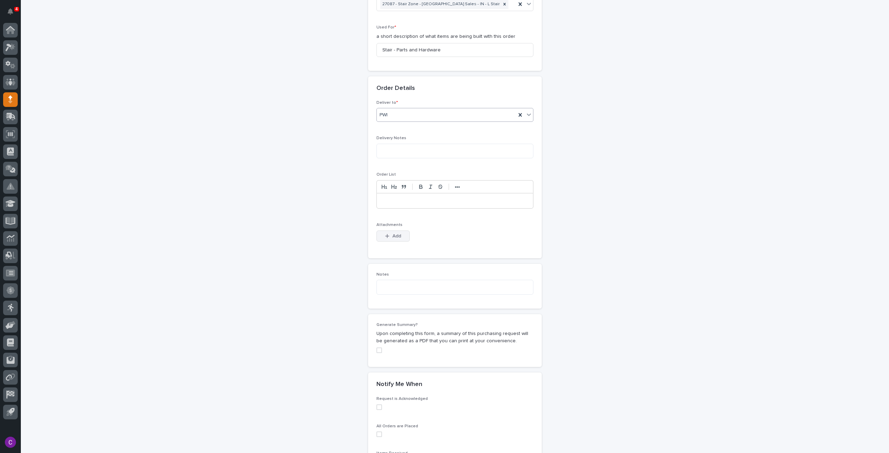
click at [386, 235] on icon "button" at bounding box center [387, 236] width 4 height 5
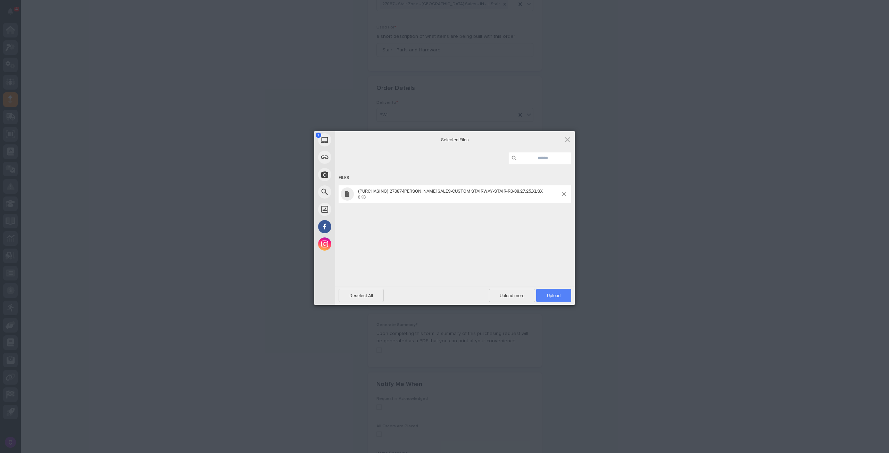
click at [544, 293] on span "Upload 1" at bounding box center [553, 295] width 35 height 13
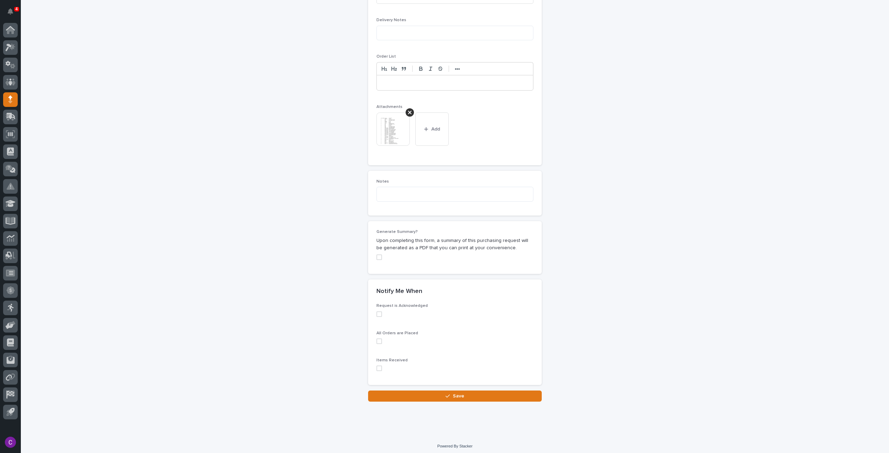
scroll to position [466, 0]
click at [488, 393] on button "Save" at bounding box center [455, 395] width 174 height 11
